Goal: Check status

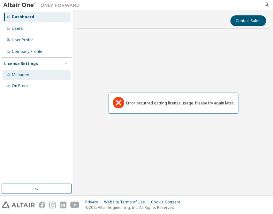
click at [21, 75] on div "Managed" at bounding box center [21, 74] width 18 height 5
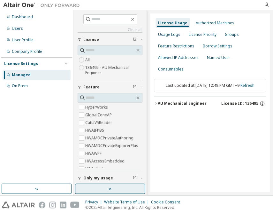
click at [110, 186] on icon "button" at bounding box center [110, 188] width 5 height 5
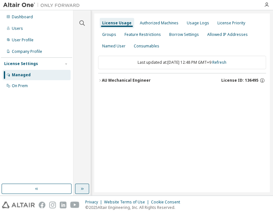
click at [143, 80] on div "AU Mechanical Engineer" at bounding box center [126, 80] width 49 height 5
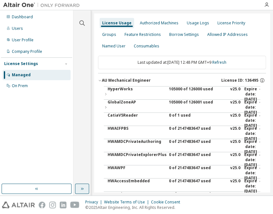
click at [175, 88] on div "105000 of 126000 used" at bounding box center [198, 93] width 58 height 15
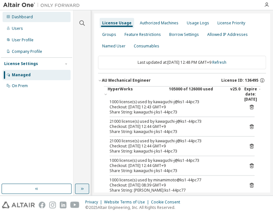
click at [27, 17] on div "Dashboard" at bounding box center [22, 16] width 21 height 5
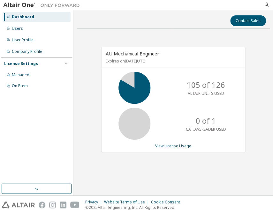
click at [43, 131] on div "Dashboard Users User Profile Company Profile License Settings Managed On Prem" at bounding box center [36, 96] width 71 height 171
click at [14, 76] on div "Managed" at bounding box center [21, 74] width 18 height 5
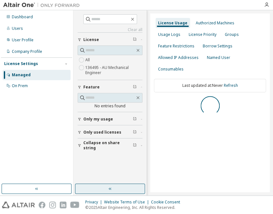
click at [110, 188] on icon "button" at bounding box center [110, 188] width 5 height 5
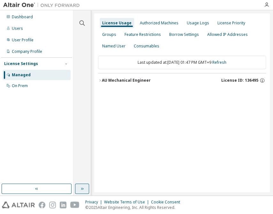
click at [143, 81] on div "AU Mechanical Engineer" at bounding box center [126, 80] width 49 height 5
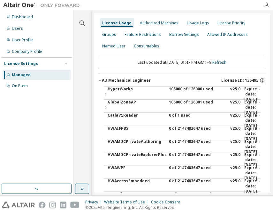
click at [188, 89] on div "105000 of 126000 used" at bounding box center [198, 93] width 58 height 15
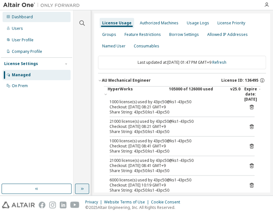
click at [25, 20] on div "Dashboard" at bounding box center [37, 17] width 68 height 10
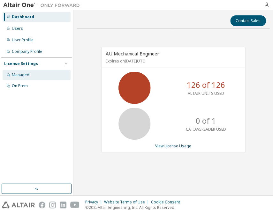
click at [19, 74] on div "Managed" at bounding box center [21, 74] width 18 height 5
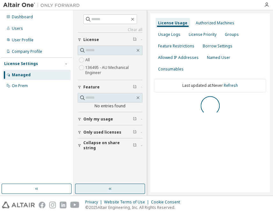
click at [109, 189] on icon "button" at bounding box center [110, 188] width 3 height 2
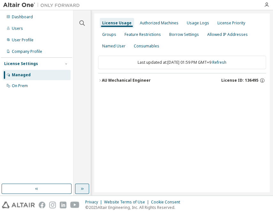
click at [144, 82] on div "AU Mechanical Engineer" at bounding box center [126, 80] width 49 height 5
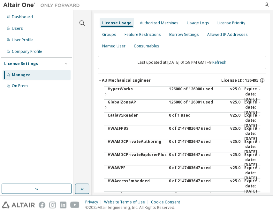
click at [178, 89] on div "126000 of 126000 used" at bounding box center [198, 93] width 58 height 15
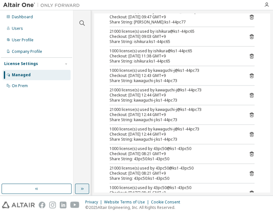
scroll to position [145, 0]
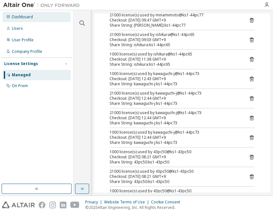
click at [18, 15] on div "Dashboard" at bounding box center [22, 16] width 21 height 5
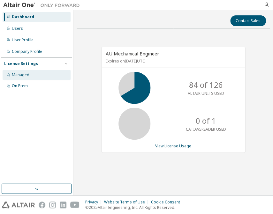
click at [19, 71] on div "Managed" at bounding box center [37, 75] width 68 height 10
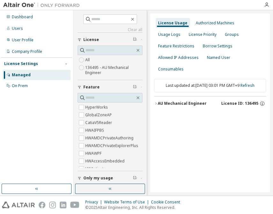
click at [104, 188] on button "button" at bounding box center [110, 188] width 70 height 10
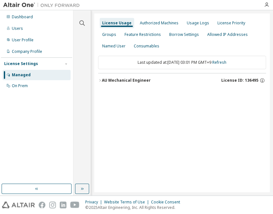
click at [123, 78] on div "AU Mechanical Engineer" at bounding box center [126, 80] width 49 height 5
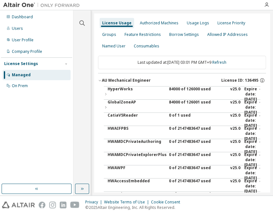
click at [171, 90] on div "84000 of 126000 used" at bounding box center [198, 93] width 58 height 15
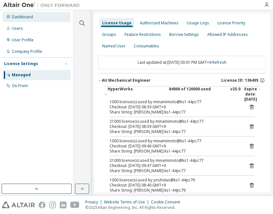
click at [24, 19] on div "Dashboard" at bounding box center [22, 16] width 21 height 5
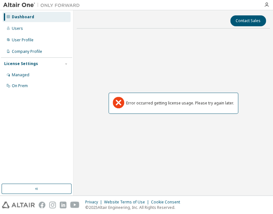
click at [153, 74] on div "Error occurred getting license usage. Please try again later." at bounding box center [173, 103] width 193 height 139
click at [20, 30] on div "Users" at bounding box center [17, 28] width 11 height 5
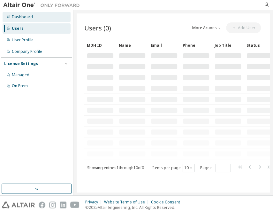
click at [24, 18] on div "Dashboard" at bounding box center [22, 16] width 21 height 5
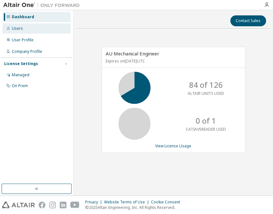
click at [22, 25] on div "Users" at bounding box center [37, 28] width 68 height 10
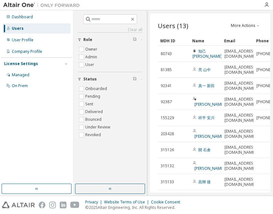
click at [22, 31] on div "Users" at bounding box center [37, 28] width 68 height 10
click at [18, 19] on div "Dashboard" at bounding box center [37, 17] width 68 height 10
